Goal: Task Accomplishment & Management: Manage account settings

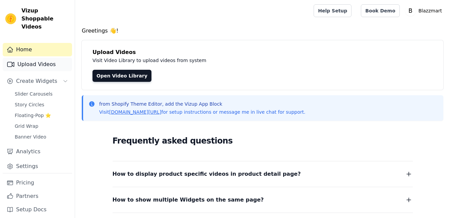
click at [48, 58] on link "Upload Videos" at bounding box center [37, 64] width 69 height 13
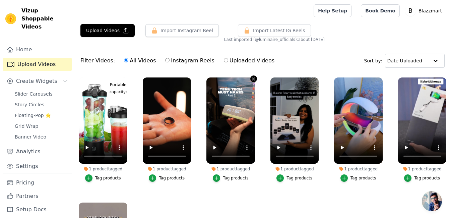
click at [251, 79] on icon "button" at bounding box center [253, 78] width 5 height 5
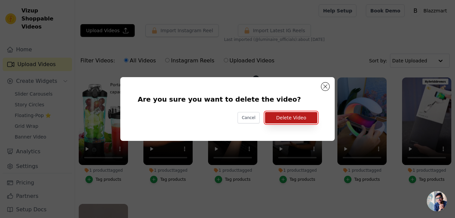
click at [279, 117] on button "Delete Video" at bounding box center [291, 117] width 52 height 11
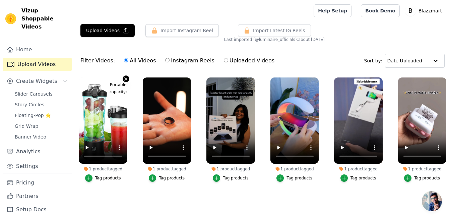
click at [125, 79] on icon "button" at bounding box center [125, 78] width 5 height 5
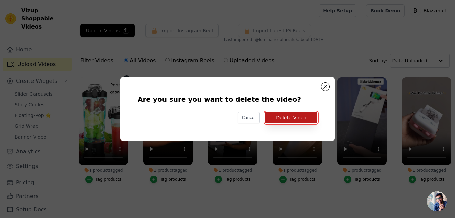
click at [283, 120] on button "Delete Video" at bounding box center [291, 117] width 52 height 11
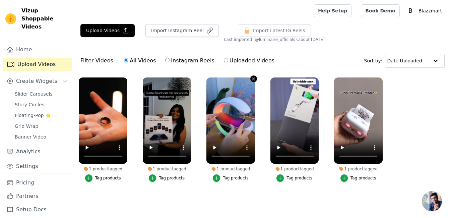
click at [253, 79] on icon "button" at bounding box center [253, 78] width 5 height 5
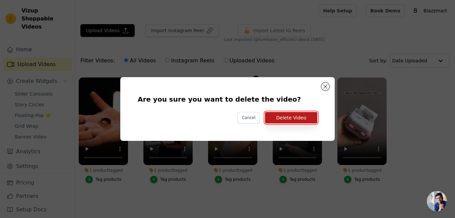
click at [288, 118] on button "Delete Video" at bounding box center [291, 117] width 52 height 11
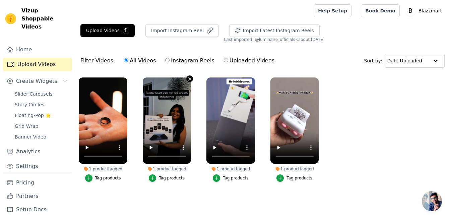
click at [189, 79] on icon "button" at bounding box center [189, 78] width 5 height 5
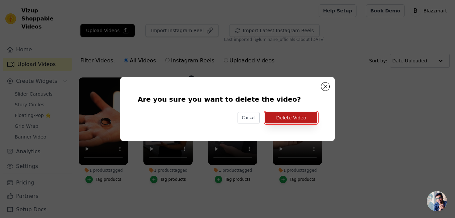
click at [277, 119] on button "Delete Video" at bounding box center [291, 117] width 52 height 11
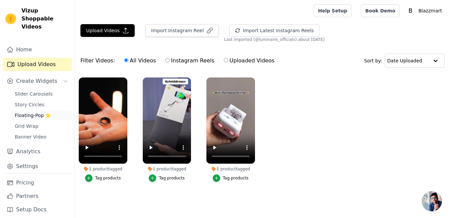
click at [34, 112] on span "Floating-Pop ⭐" at bounding box center [33, 115] width 36 height 7
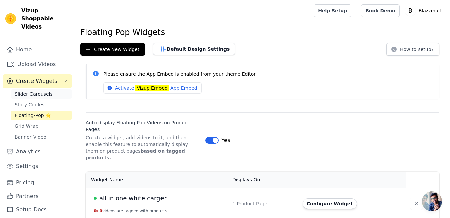
click at [38, 90] on span "Slider Carousels" at bounding box center [34, 93] width 38 height 7
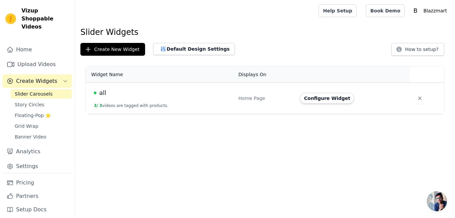
click at [268, 103] on td "Home Page" at bounding box center [265, 98] width 62 height 31
click at [315, 100] on button "Configure Widget" at bounding box center [327, 98] width 54 height 11
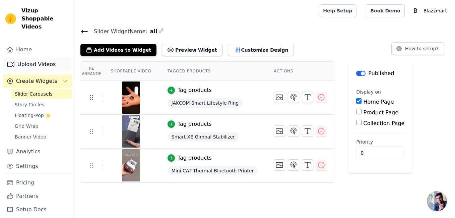
click at [40, 58] on link "Upload Videos" at bounding box center [37, 64] width 69 height 13
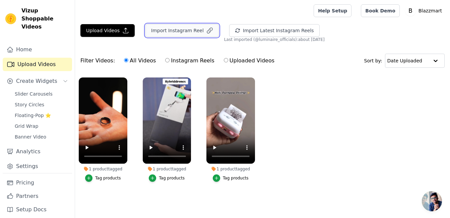
click at [165, 31] on button "Import Instagram Reel" at bounding box center [181, 30] width 73 height 13
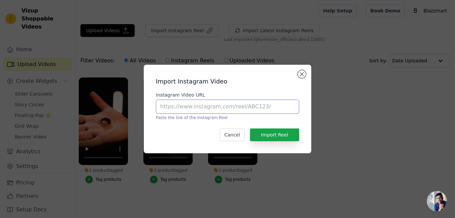
paste input "https://www.instagram.com/reel/DO2tSeXkmAK/?utm_source=ig_web_copy_link&igsh=Mz…"
type input "https://www.instagram.com/reel/DO2tSeXkmAK/?utm_source=ig_web_copy_link&igsh=Mz…"
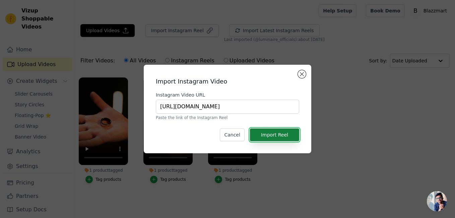
click at [273, 137] on button "Import Reel" at bounding box center [274, 134] width 49 height 13
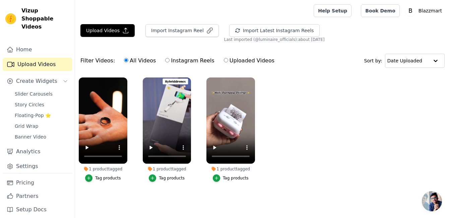
scroll to position [0, 0]
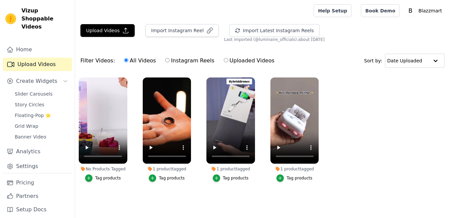
scroll to position [0, 0]
click at [109, 177] on div "Tag products" at bounding box center [108, 177] width 26 height 5
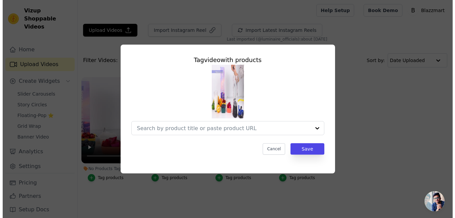
scroll to position [0, 0]
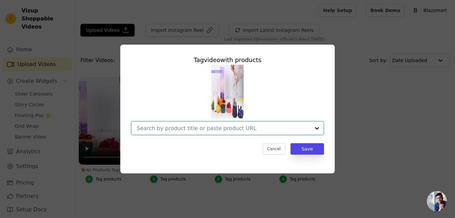
click at [217, 126] on input "No Products Tagged Tag video with products Option undefined, selected. Select i…" at bounding box center [223, 128] width 173 height 6
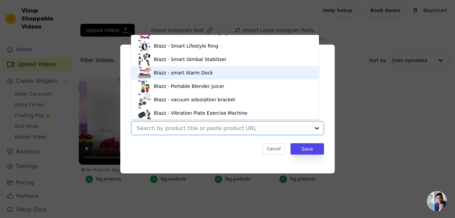
scroll to position [36, 0]
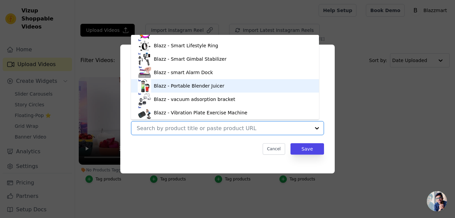
click at [170, 87] on div "Blazz - Portable Blender Juicer" at bounding box center [189, 85] width 71 height 7
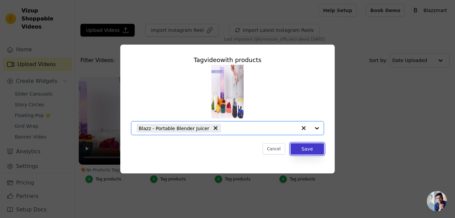
click at [306, 151] on button "Save" at bounding box center [306, 148] width 33 height 11
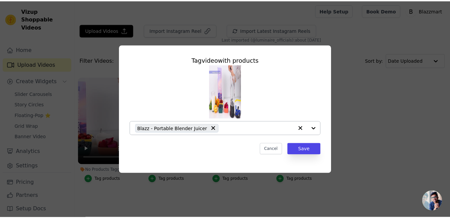
scroll to position [0, 0]
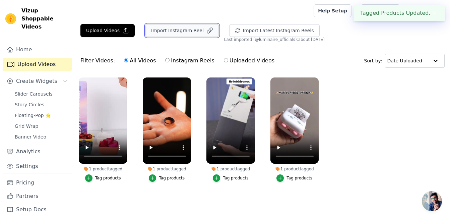
click at [179, 27] on button "Import Instagram Reel" at bounding box center [181, 30] width 73 height 13
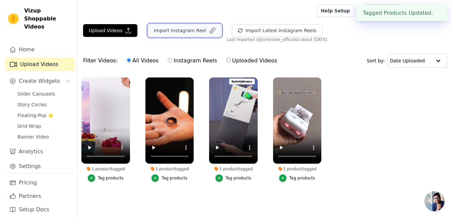
scroll to position [0, 0]
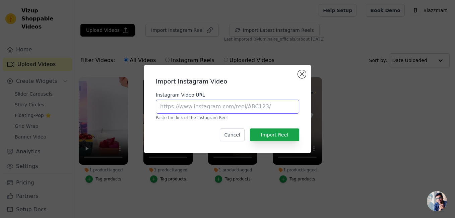
paste input "https://www.instagram.com/reel/DO4CbeejDcw/?utm_source=ig_web_copy_link&igsh=Mz…"
type input "https://www.instagram.com/reel/DO4CbeejDcw/?utm_source=ig_web_copy_link&igsh=Mz…"
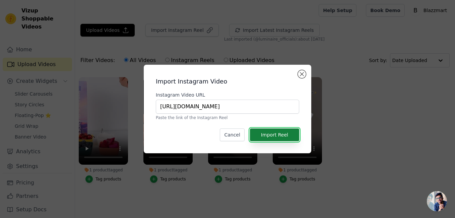
scroll to position [0, 0]
click at [275, 134] on button "Import Reel" at bounding box center [274, 134] width 49 height 13
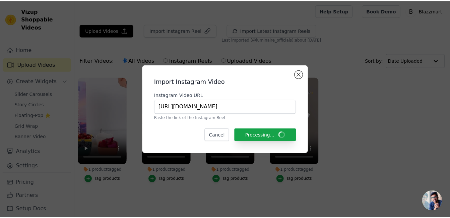
scroll to position [0, 0]
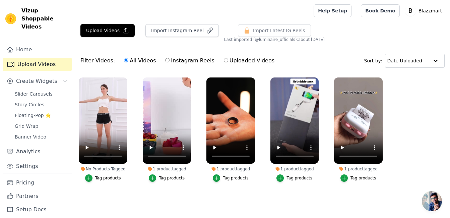
click at [107, 177] on div "Tag products" at bounding box center [108, 177] width 26 height 5
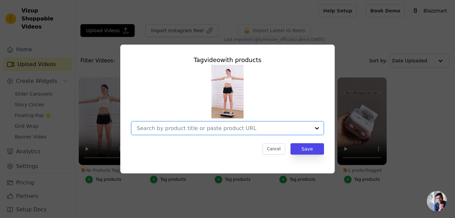
click at [195, 128] on input "No Products Tagged Tag video with products Option undefined, selected. Select i…" at bounding box center [223, 128] width 173 height 6
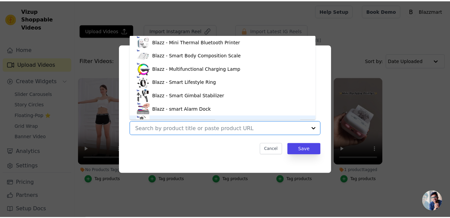
scroll to position [36, 0]
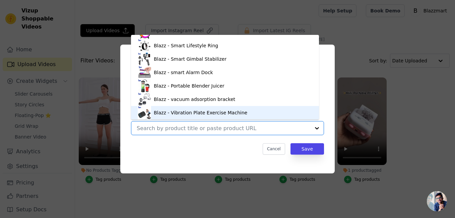
click at [173, 110] on div "Blazz - Vibration Plate Exercise Machine" at bounding box center [200, 112] width 93 height 7
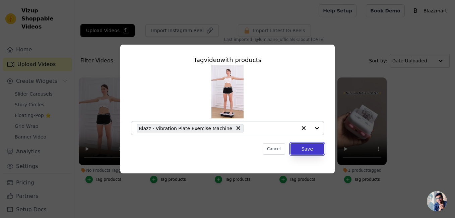
click at [302, 150] on button "Save" at bounding box center [306, 148] width 33 height 11
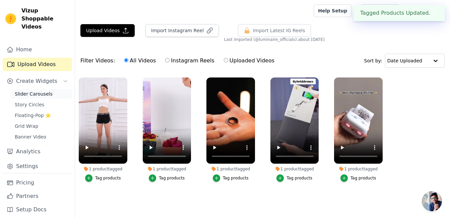
click at [30, 90] on span "Slider Carousels" at bounding box center [34, 93] width 38 height 7
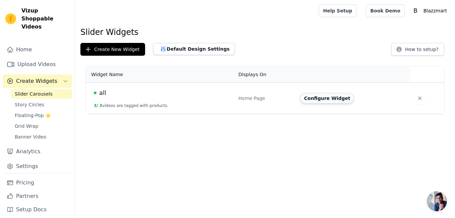
click at [323, 99] on button "Configure Widget" at bounding box center [327, 98] width 54 height 11
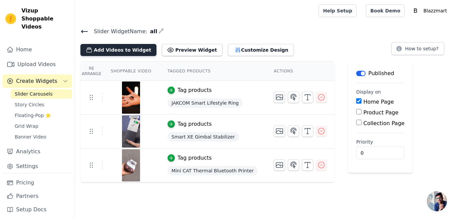
click at [118, 49] on button "Add Videos to Widget" at bounding box center [118, 50] width 76 height 12
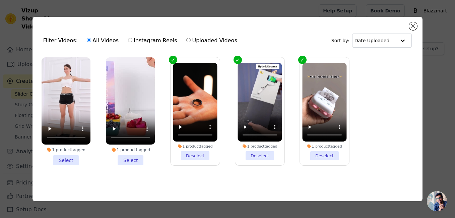
click at [71, 158] on li "1 product tagged Select" at bounding box center [66, 111] width 49 height 108
click at [0, 0] on input "1 product tagged Select" at bounding box center [0, 0] width 0 height 0
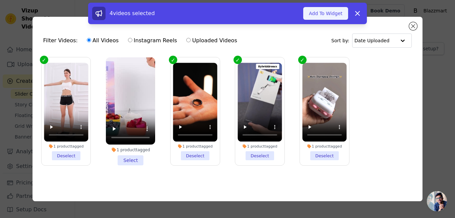
click at [312, 10] on button "Add To Widget" at bounding box center [325, 13] width 45 height 13
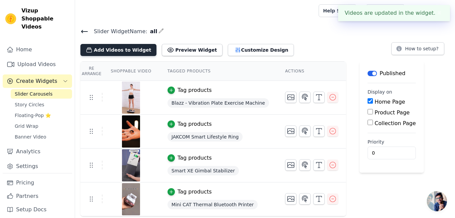
click at [113, 49] on button "Add Videos to Widget" at bounding box center [118, 50] width 76 height 12
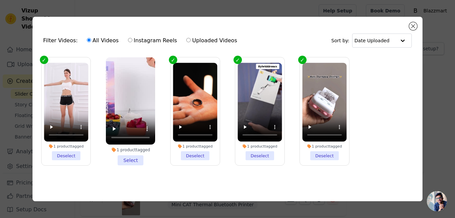
click at [136, 159] on li "1 product tagged Select" at bounding box center [130, 111] width 49 height 108
click at [0, 0] on input "1 product tagged Select" at bounding box center [0, 0] width 0 height 0
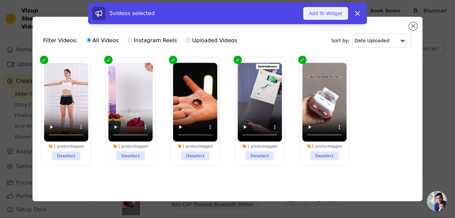
click at [320, 15] on button "Add To Widget" at bounding box center [325, 13] width 45 height 13
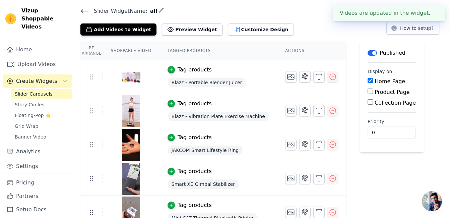
scroll to position [32, 0]
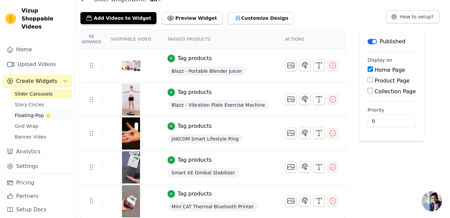
click at [38, 112] on span "Floating-Pop ⭐" at bounding box center [33, 115] width 36 height 7
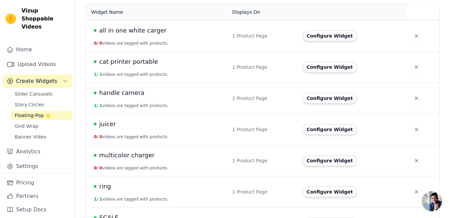
scroll to position [177, 0]
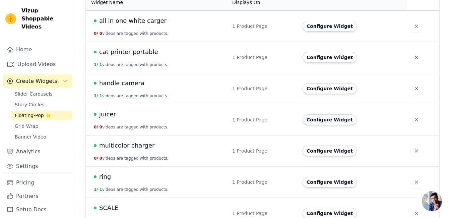
click at [327, 114] on button "Configure Widget" at bounding box center [329, 119] width 54 height 11
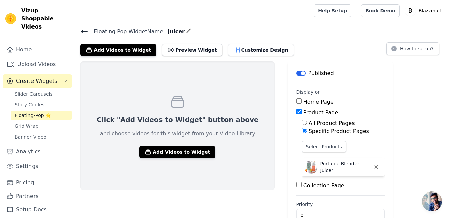
scroll to position [17, 0]
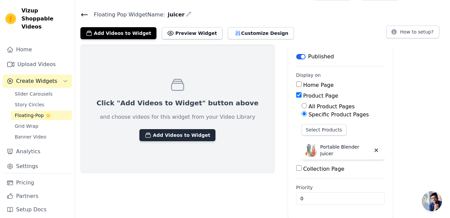
click at [154, 135] on button "Add Videos to Widget" at bounding box center [177, 135] width 76 height 12
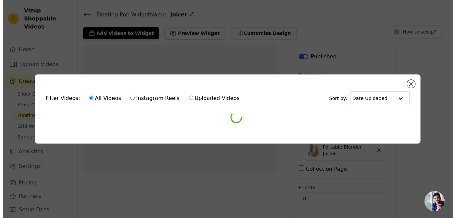
scroll to position [0, 0]
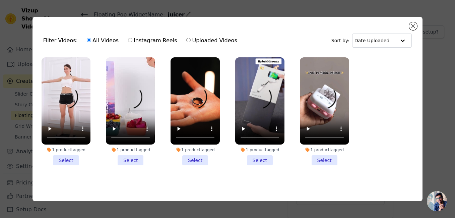
click at [131, 155] on li "1 product tagged Select" at bounding box center [130, 111] width 49 height 108
click at [0, 0] on input "1 product tagged Select" at bounding box center [0, 0] width 0 height 0
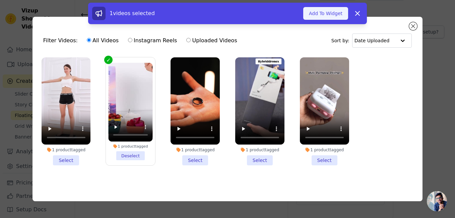
click at [315, 17] on button "Add To Widget" at bounding box center [325, 13] width 45 height 13
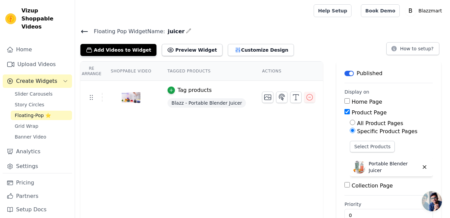
click at [85, 32] on icon at bounding box center [84, 31] width 8 height 8
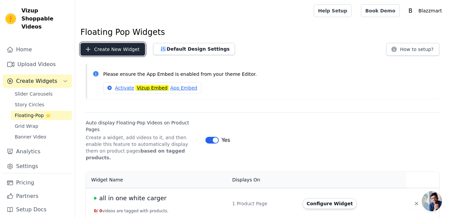
click at [117, 48] on button "Create New Widget" at bounding box center [112, 49] width 65 height 13
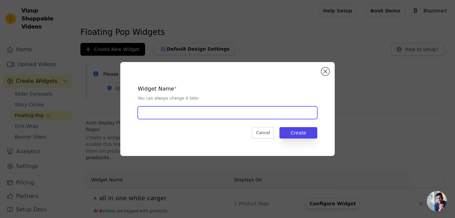
click at [188, 114] on input "text" at bounding box center [228, 112] width 180 height 13
type input "vibrator blazz"
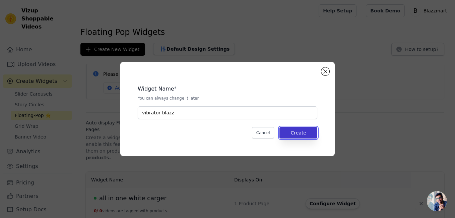
drag, startPoint x: 299, startPoint y: 128, endPoint x: 295, endPoint y: 129, distance: 3.8
click at [299, 128] on button "Create" at bounding box center [298, 132] width 38 height 11
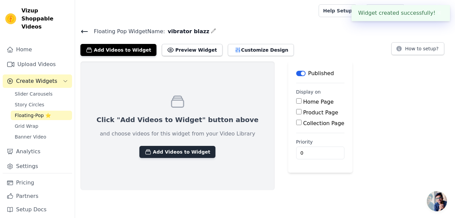
click at [164, 151] on button "Add Videos to Widget" at bounding box center [177, 152] width 76 height 12
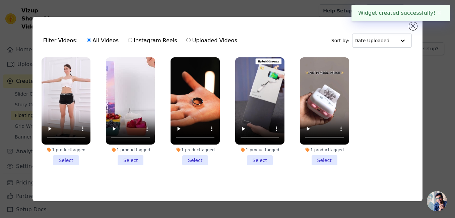
click at [63, 160] on li "1 product tagged Select" at bounding box center [66, 111] width 49 height 108
click at [0, 0] on input "1 product tagged Select" at bounding box center [0, 0] width 0 height 0
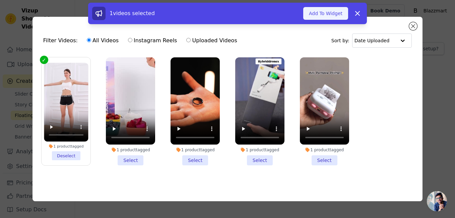
click at [324, 10] on button "Add To Widget" at bounding box center [325, 13] width 45 height 13
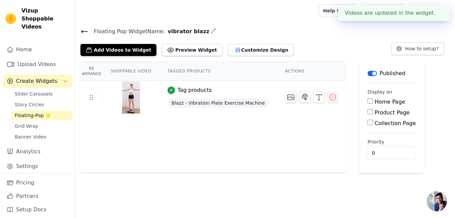
click at [367, 114] on input "Product Page" at bounding box center [369, 111] width 5 height 5
checkbox input "true"
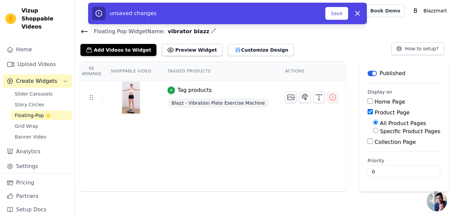
click at [373, 130] on input "Specific Product Pages" at bounding box center [375, 130] width 5 height 5
radio input "true"
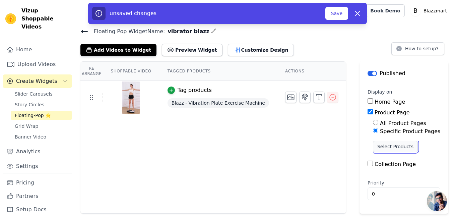
click at [373, 145] on button "Select Products" at bounding box center [395, 146] width 45 height 11
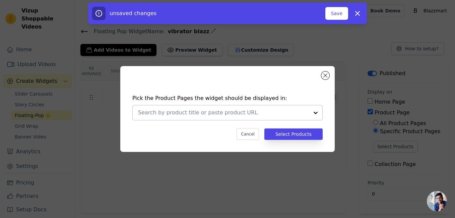
click at [236, 113] on input "text" at bounding box center [223, 113] width 171 height 8
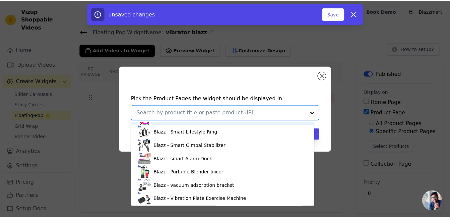
scroll to position [38, 0]
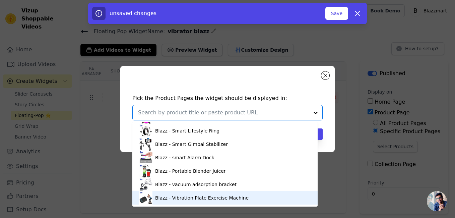
click at [163, 195] on div "Blazz - Vibration Plate Exercise Machine" at bounding box center [201, 197] width 93 height 7
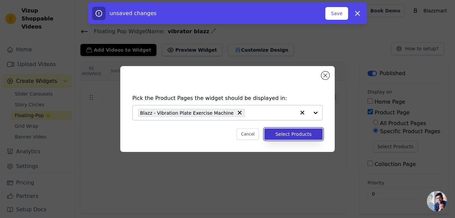
click at [288, 131] on button "Select Products" at bounding box center [293, 133] width 58 height 11
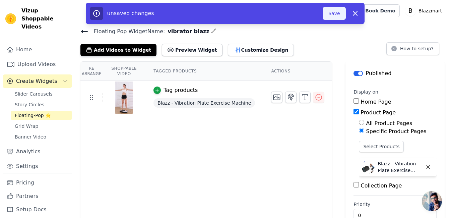
click at [334, 14] on button "Save" at bounding box center [334, 13] width 23 height 13
click at [336, 12] on button "Save" at bounding box center [334, 13] width 23 height 13
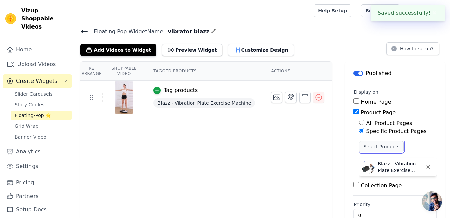
click at [378, 148] on button "Select Products" at bounding box center [381, 146] width 45 height 11
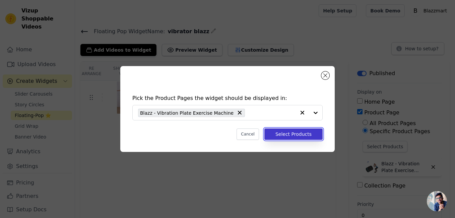
click at [291, 137] on button "Select Products" at bounding box center [293, 133] width 58 height 11
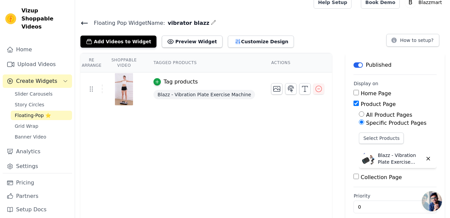
scroll to position [17, 0]
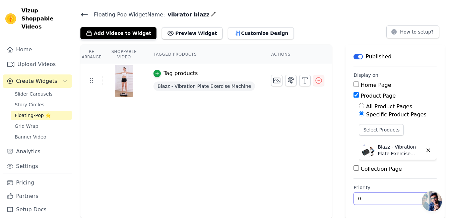
click at [370, 200] on input "0" at bounding box center [394, 198] width 83 height 13
click at [421, 196] on input "1" at bounding box center [394, 198] width 83 height 13
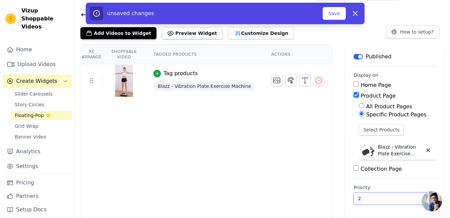
click at [419, 196] on input "2" at bounding box center [394, 198] width 83 height 13
click at [420, 200] on input "1" at bounding box center [394, 198] width 83 height 13
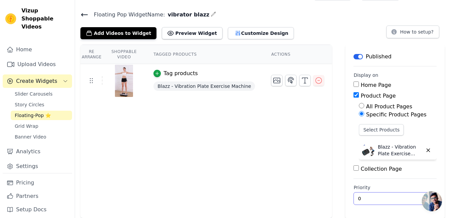
type input "0"
click at [420, 200] on input "0" at bounding box center [394, 198] width 83 height 13
click at [293, 189] on div "Re Arrange Shoppable Video Tagged Products Actions Tag products Blazz - Vibrati…" at bounding box center [206, 131] width 252 height 173
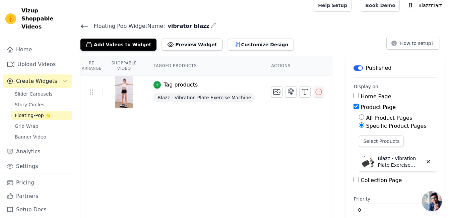
scroll to position [0, 0]
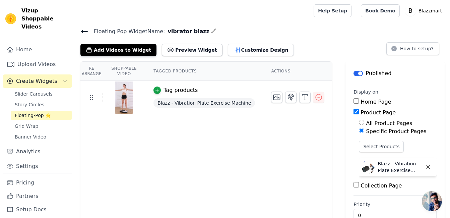
click at [81, 28] on icon at bounding box center [84, 31] width 8 height 8
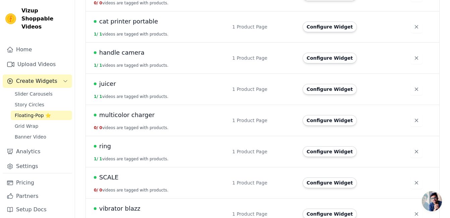
scroll to position [208, 0]
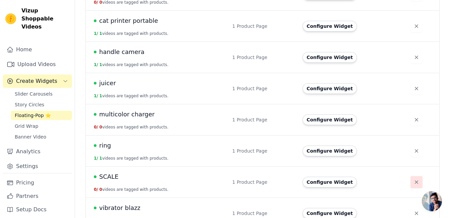
click at [415, 179] on icon "button" at bounding box center [416, 182] width 7 height 7
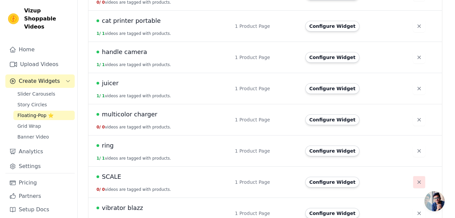
scroll to position [0, 0]
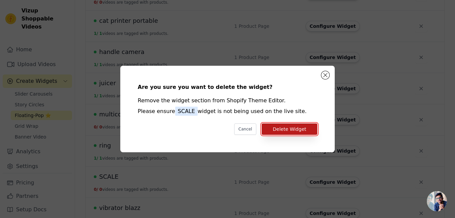
click at [291, 129] on button "Delete Widget" at bounding box center [290, 128] width 56 height 11
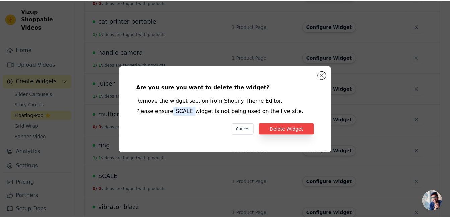
scroll to position [208, 0]
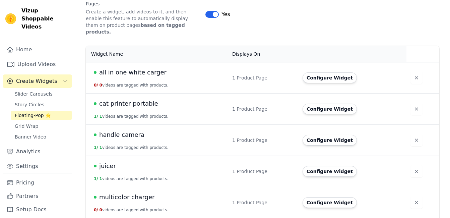
scroll to position [134, 0]
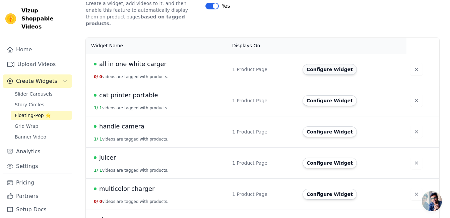
click at [329, 64] on button "Configure Widget" at bounding box center [329, 69] width 54 height 11
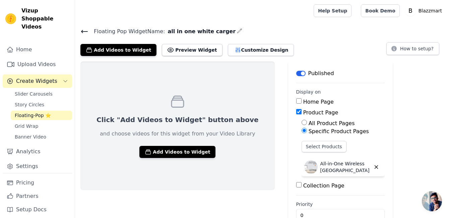
click at [82, 30] on icon at bounding box center [84, 31] width 6 height 3
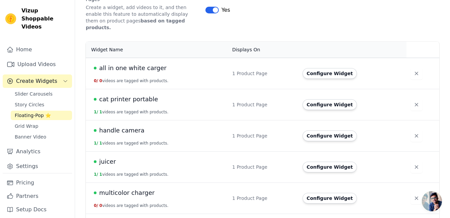
scroll to position [134, 0]
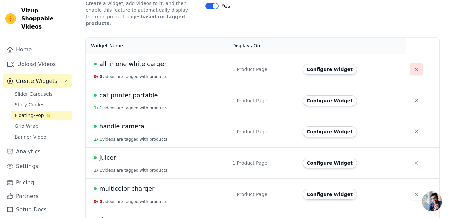
click at [413, 66] on icon "button" at bounding box center [416, 69] width 7 height 7
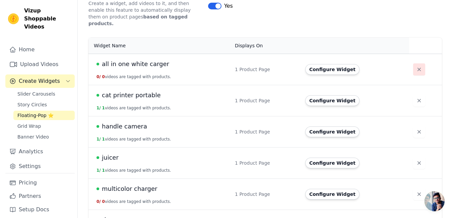
scroll to position [0, 0]
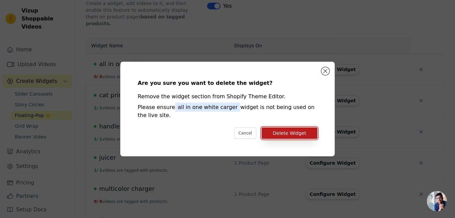
click at [286, 133] on button "Delete Widget" at bounding box center [290, 132] width 56 height 11
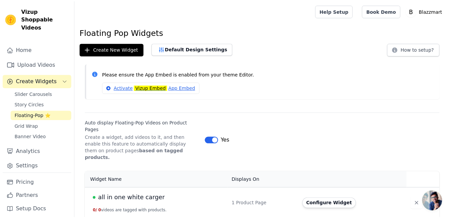
scroll to position [134, 0]
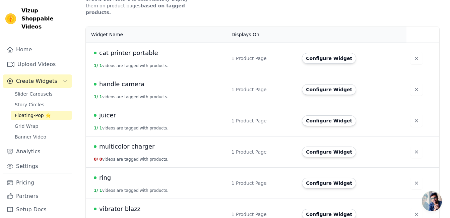
scroll to position [146, 0]
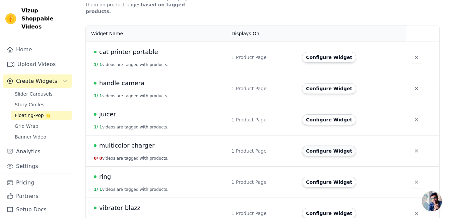
click at [327, 145] on button "Configure Widget" at bounding box center [329, 150] width 54 height 11
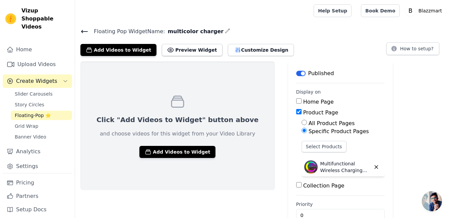
click at [81, 31] on icon at bounding box center [84, 31] width 8 height 8
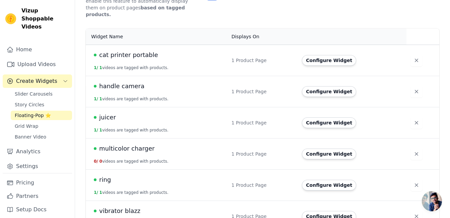
scroll to position [146, 0]
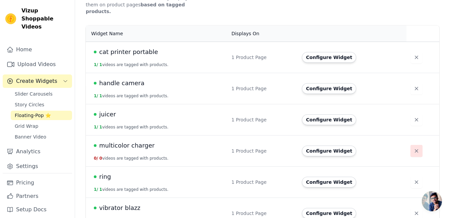
click at [413, 147] on icon "button" at bounding box center [416, 150] width 7 height 7
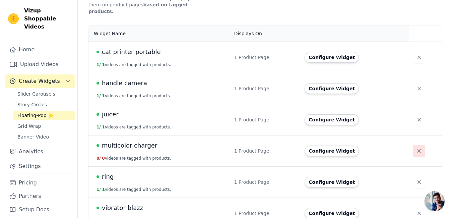
scroll to position [0, 0]
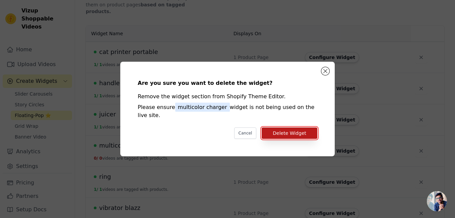
click at [287, 127] on button "Delete Widget" at bounding box center [290, 132] width 56 height 11
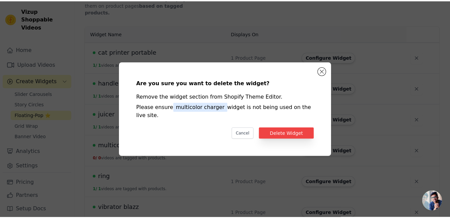
scroll to position [146, 0]
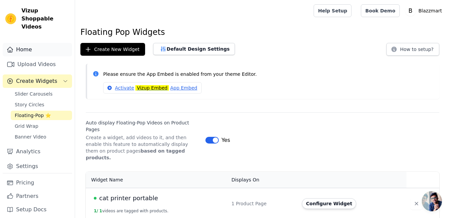
click at [43, 43] on link "Home" at bounding box center [37, 49] width 69 height 13
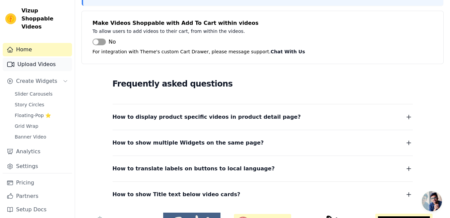
scroll to position [101, 0]
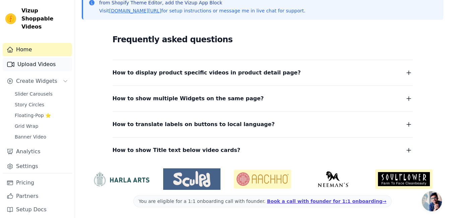
click at [44, 58] on link "Upload Videos" at bounding box center [37, 64] width 69 height 13
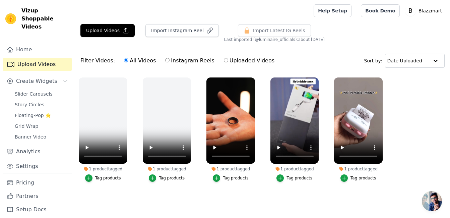
click at [165, 60] on input "Instagram Reels" at bounding box center [167, 60] width 4 height 4
radio input "true"
click at [124, 63] on label "All Videos" at bounding box center [140, 60] width 32 height 9
click at [124, 62] on input "All Videos" at bounding box center [126, 60] width 4 height 4
radio input "true"
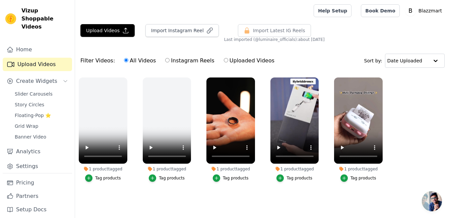
click at [223, 61] on label "Uploaded Videos" at bounding box center [248, 60] width 51 height 9
click at [224, 61] on input "Uploaded Videos" at bounding box center [226, 60] width 4 height 4
radio input "true"
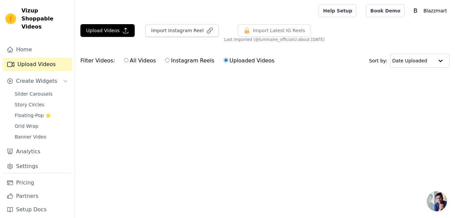
click at [124, 64] on label "All Videos" at bounding box center [140, 60] width 32 height 9
click at [124, 62] on input "All Videos" at bounding box center [126, 60] width 4 height 4
radio input "true"
